Goal: Communication & Community: Answer question/provide support

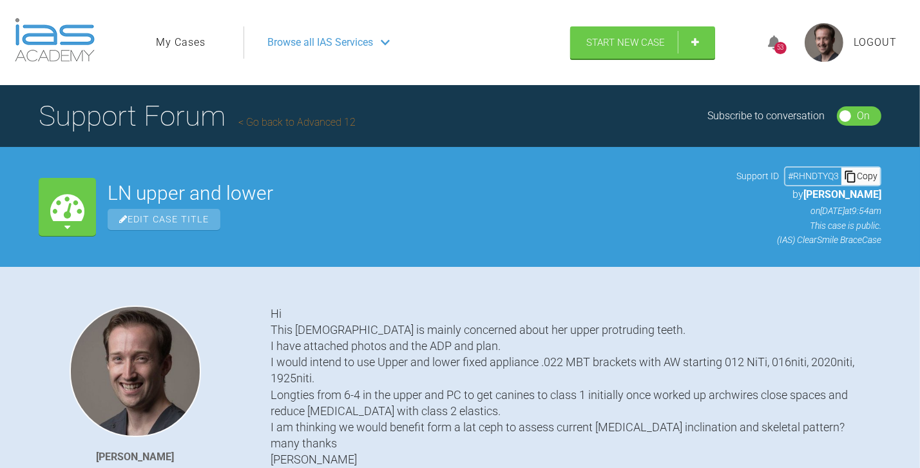
click at [777, 34] on div "53" at bounding box center [781, 43] width 48 height 30
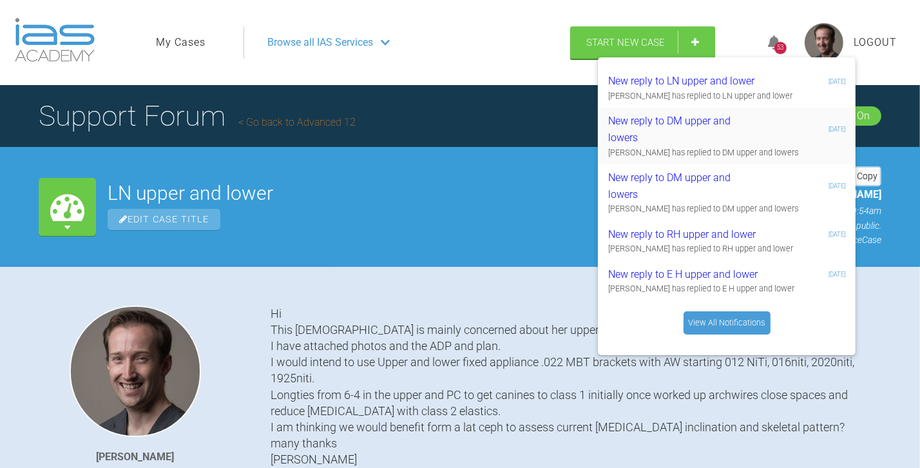
click at [725, 122] on div "New reply to DM upper and lowers" at bounding box center [685, 129] width 154 height 33
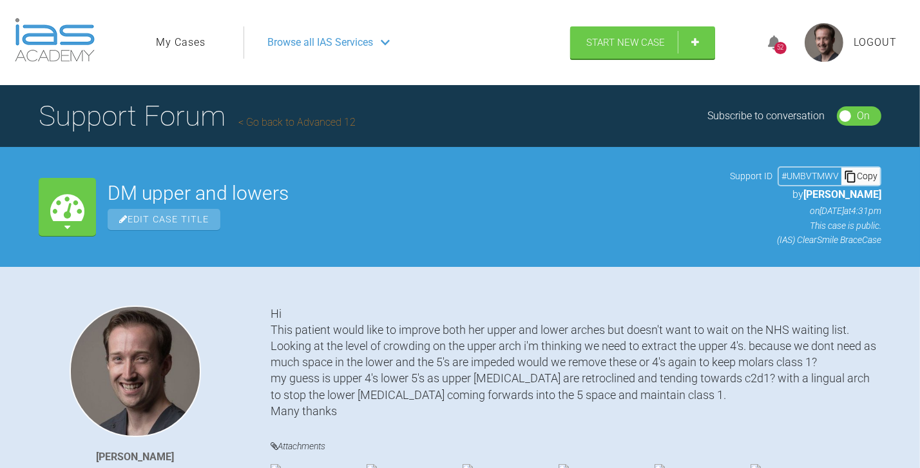
click at [775, 32] on div "52" at bounding box center [781, 43] width 48 height 30
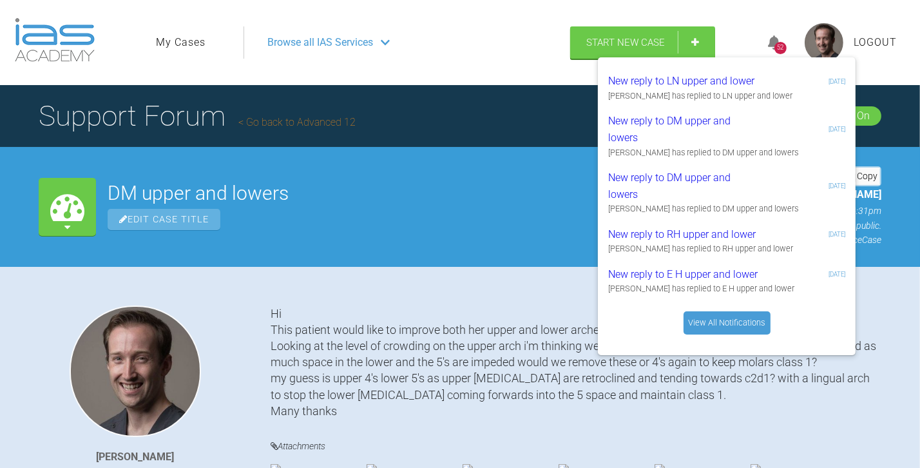
click at [721, 318] on link "View All Notifications" at bounding box center [727, 322] width 87 height 23
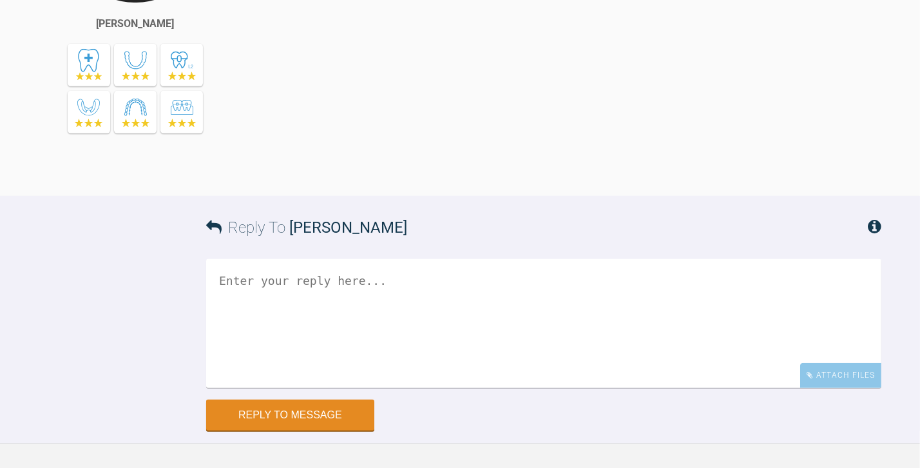
scroll to position [10823, 0]
